Goal: Task Accomplishment & Management: Complete application form

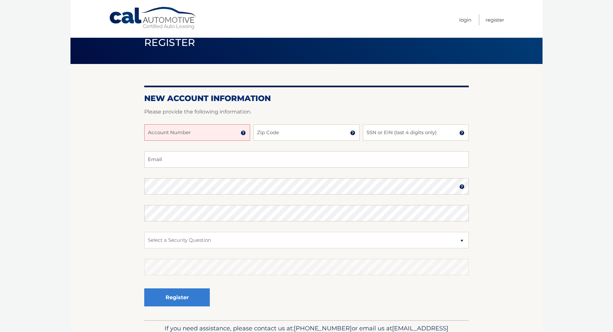
scroll to position [18, 0]
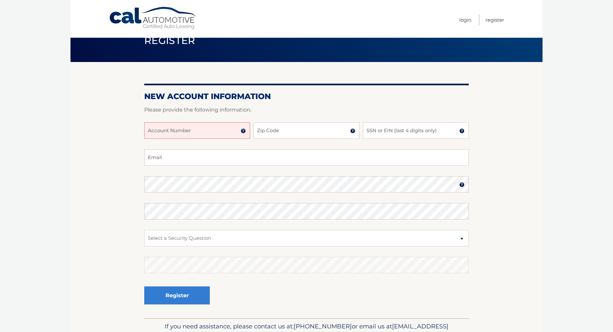
click at [220, 127] on input "Account Number" at bounding box center [197, 130] width 106 height 16
type input "44455971866"
type input "07204"
click at [461, 132] on img at bounding box center [461, 130] width 5 height 5
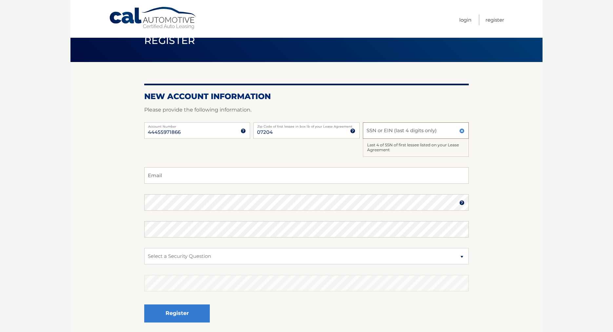
click at [443, 132] on input "SSN or EIN (last 4 digits only)" at bounding box center [416, 130] width 106 height 16
type input "4653"
click at [223, 178] on input "Email" at bounding box center [306, 175] width 324 height 16
type input "[EMAIL_ADDRESS][DOMAIN_NAME]"
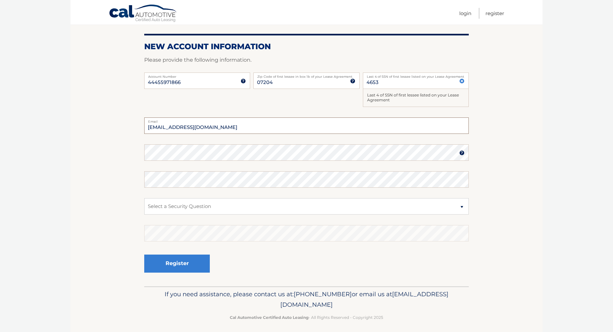
scroll to position [72, 0]
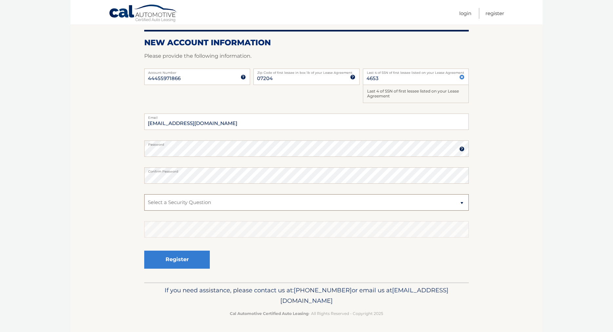
click at [220, 202] on select "Select a Security Question What was the name of your elementary school? What is…" at bounding box center [306, 202] width 324 height 16
select select "4"
click at [144, 194] on select "Select a Security Question What was the name of your elementary school? What is…" at bounding box center [306, 202] width 324 height 16
click at [196, 259] on button "Register" at bounding box center [177, 259] width 66 height 18
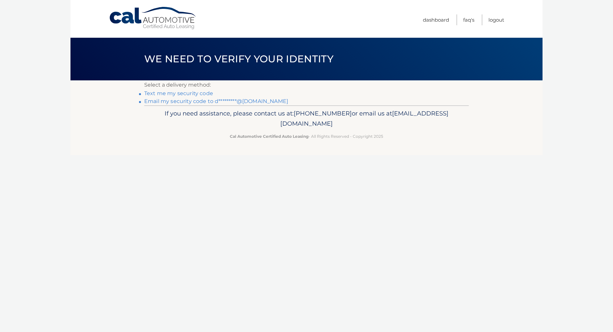
click at [263, 103] on link "Email my security code to d*********@gmail.com" at bounding box center [216, 101] width 144 height 6
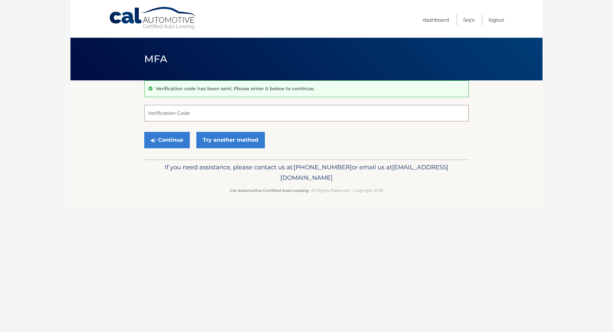
click at [252, 109] on input "Verification Code" at bounding box center [306, 113] width 324 height 16
paste input "792172"
type input "792172"
click at [182, 143] on button "Continue" at bounding box center [167, 140] width 46 height 16
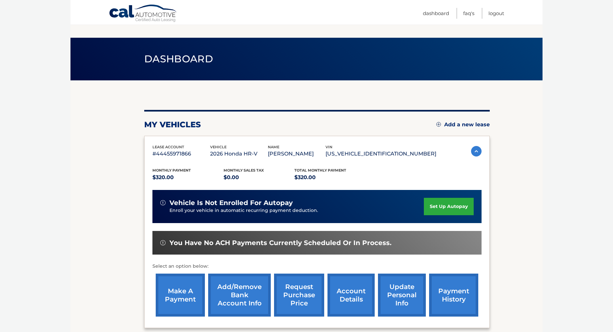
scroll to position [65, 0]
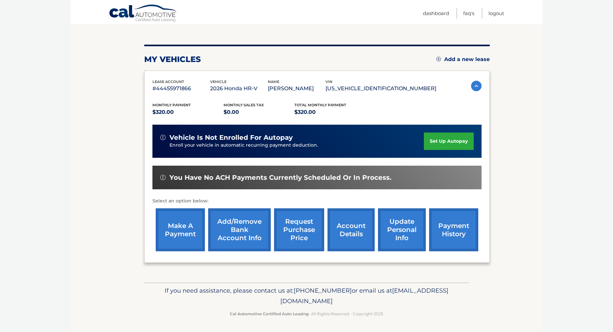
click at [339, 242] on link "account details" at bounding box center [350, 229] width 47 height 43
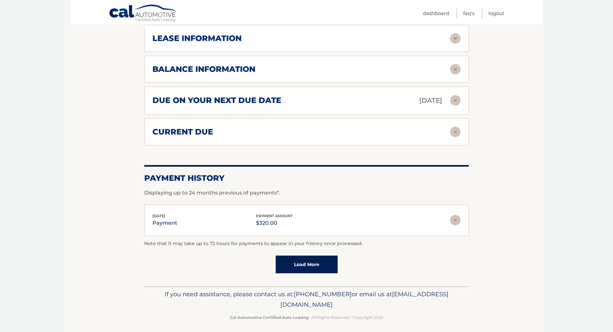
scroll to position [383, 0]
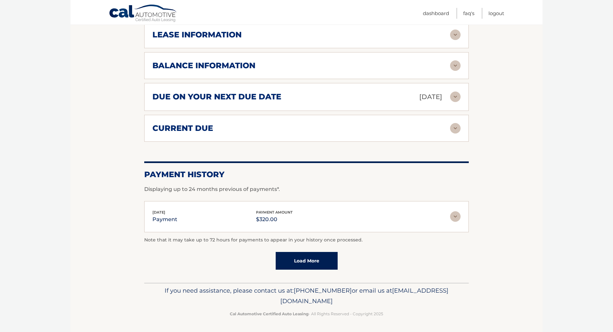
click at [304, 267] on link "Load More" at bounding box center [307, 261] width 62 height 18
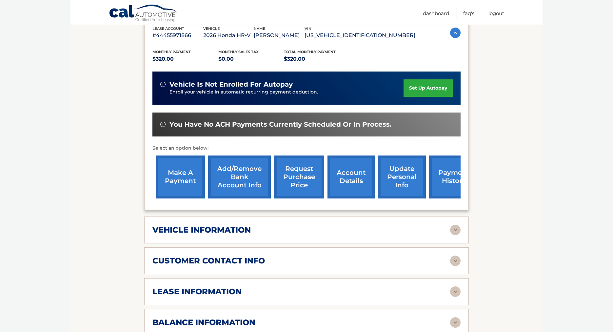
scroll to position [123, 0]
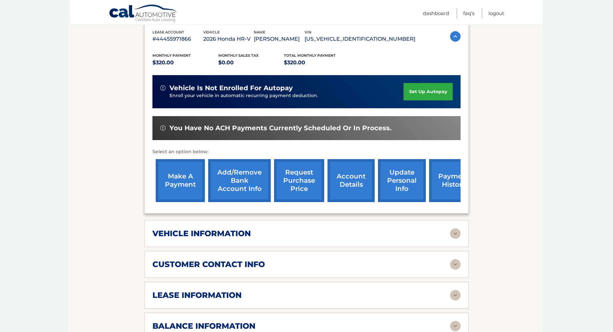
click at [405, 188] on link "update personal info" at bounding box center [402, 180] width 48 height 43
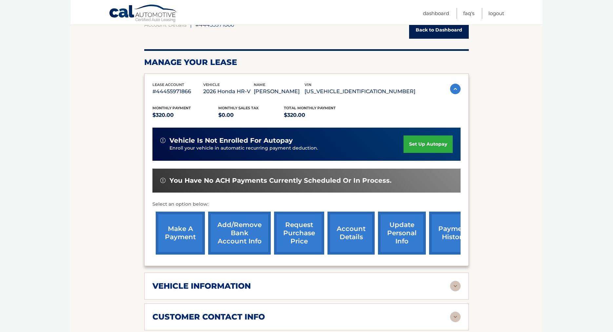
scroll to position [0, 0]
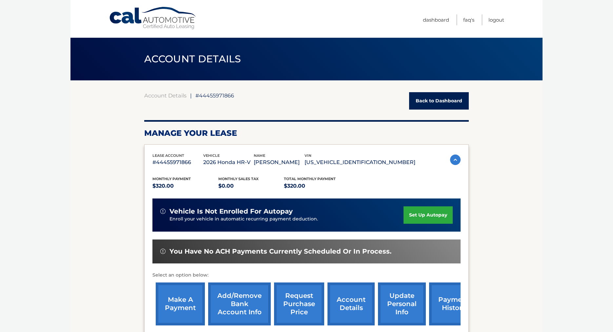
click at [433, 104] on link "Back to Dashboard" at bounding box center [439, 100] width 60 height 17
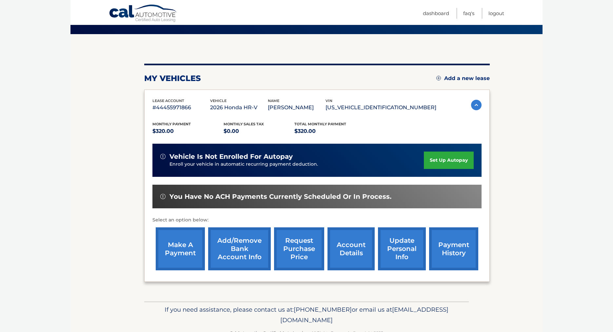
scroll to position [65, 0]
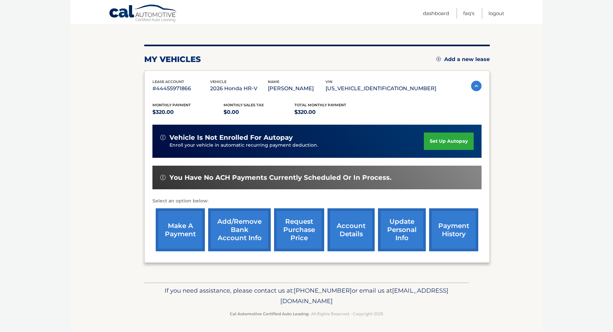
click at [288, 302] on span "[EMAIL_ADDRESS][DOMAIN_NAME]" at bounding box center [364, 295] width 168 height 18
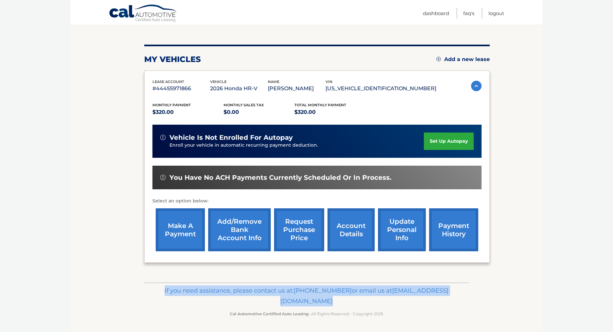
click at [288, 302] on span "[EMAIL_ADDRESS][DOMAIN_NAME]" at bounding box center [364, 295] width 168 height 18
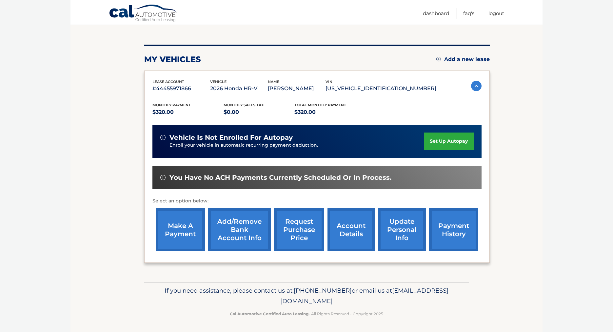
drag, startPoint x: 249, startPoint y: 301, endPoint x: 364, endPoint y: 301, distance: 114.7
click at [364, 301] on p "If you need assistance, please contact us at: 609-807-3200 or email us at Custo…" at bounding box center [306, 295] width 316 height 21
copy span "[EMAIL_ADDRESS][DOMAIN_NAME]"
